Goal: Transaction & Acquisition: Purchase product/service

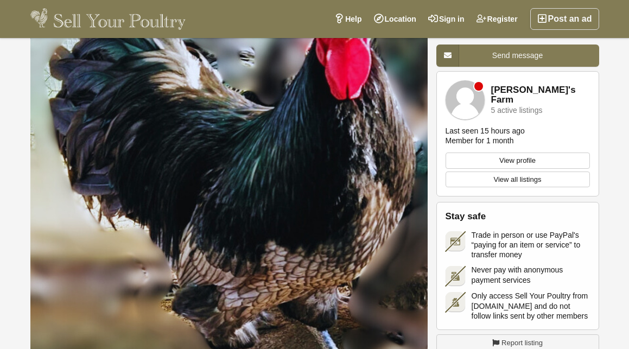
scroll to position [34, 0]
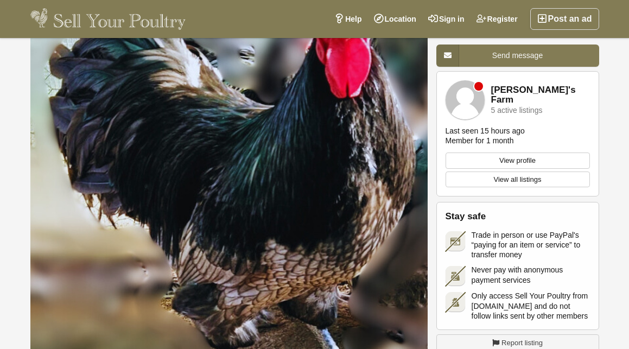
click at [350, 151] on img "1 / 1" at bounding box center [229, 195] width 398 height 322
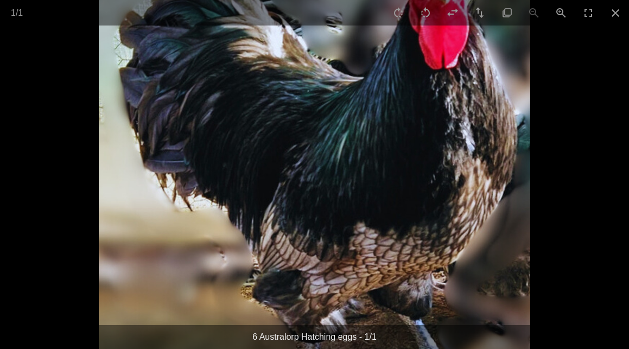
click at [408, 172] on img at bounding box center [314, 174] width 431 height 349
click at [614, 12] on button "Close gallery" at bounding box center [615, 13] width 27 height 26
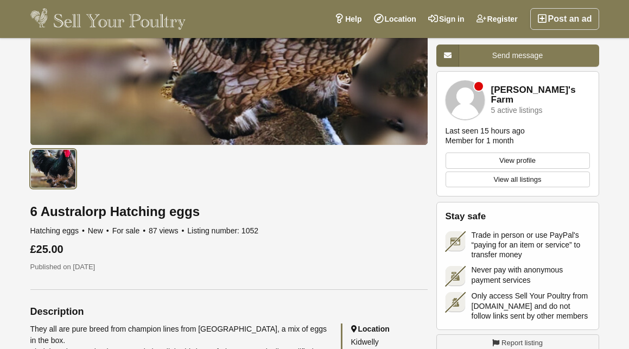
scroll to position [250, 0]
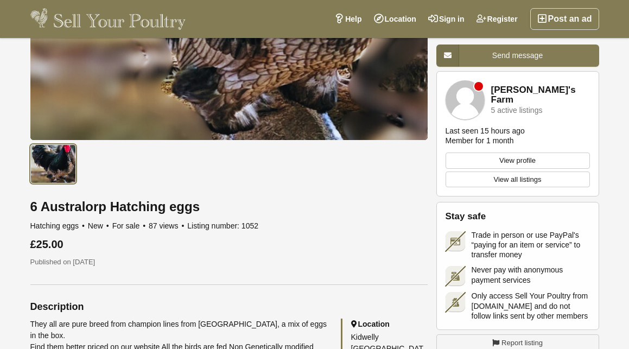
click at [52, 159] on img at bounding box center [53, 163] width 46 height 39
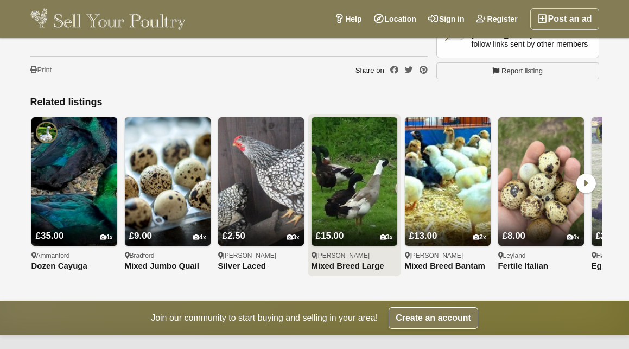
scroll to position [1152, 0]
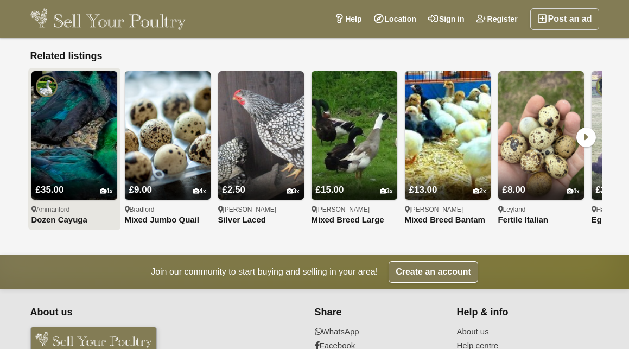
click at [79, 135] on img at bounding box center [75, 135] width 86 height 129
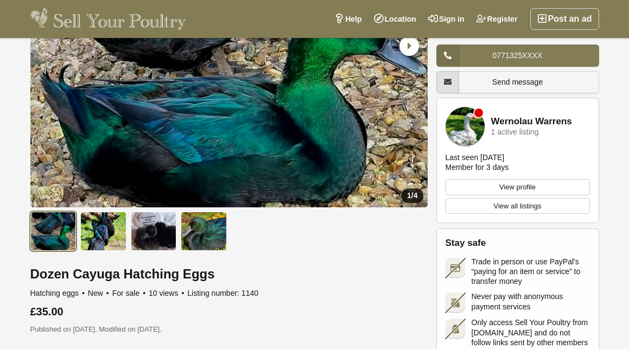
scroll to position [198, 0]
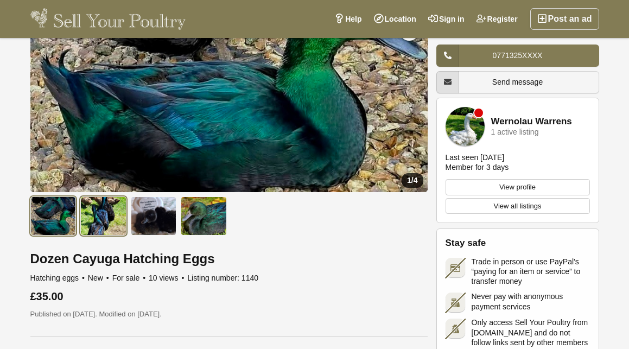
click at [100, 215] on img at bounding box center [103, 216] width 46 height 39
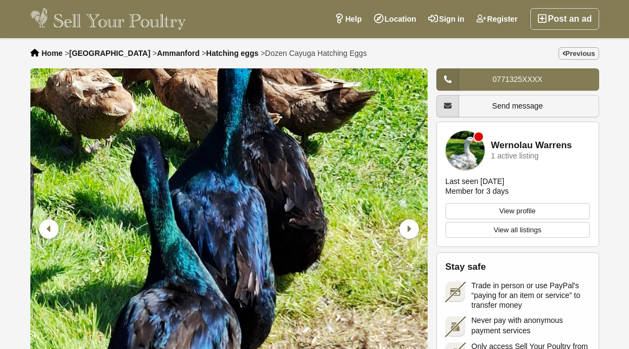
scroll to position [205, 0]
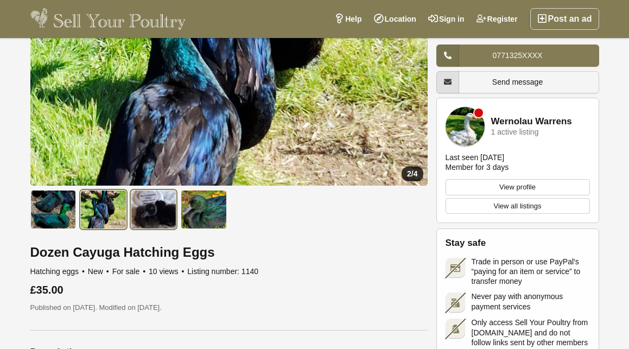
click at [153, 216] on img at bounding box center [154, 209] width 46 height 39
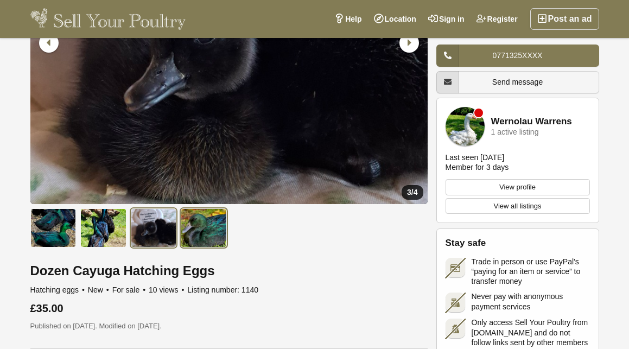
scroll to position [195, 0]
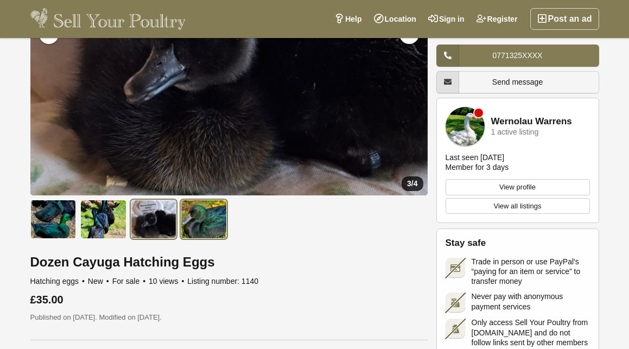
click at [205, 222] on img at bounding box center [204, 219] width 46 height 39
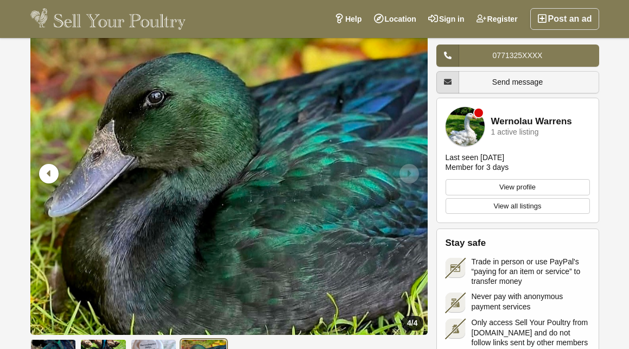
scroll to position [0, 0]
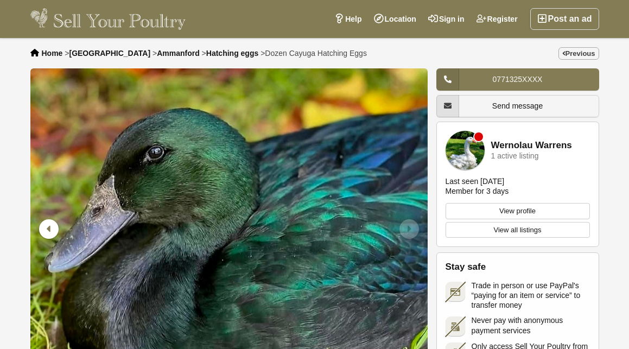
click at [128, 20] on img at bounding box center [108, 19] width 156 height 22
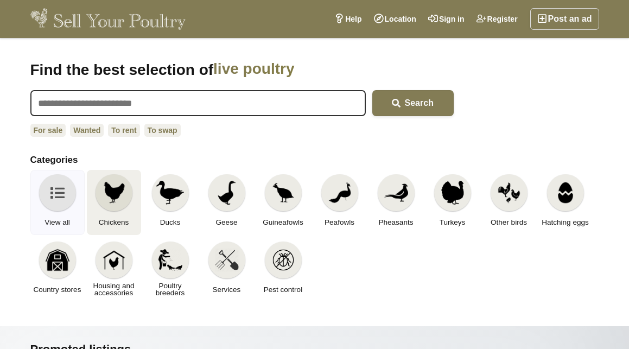
click at [111, 191] on img at bounding box center [114, 193] width 24 height 24
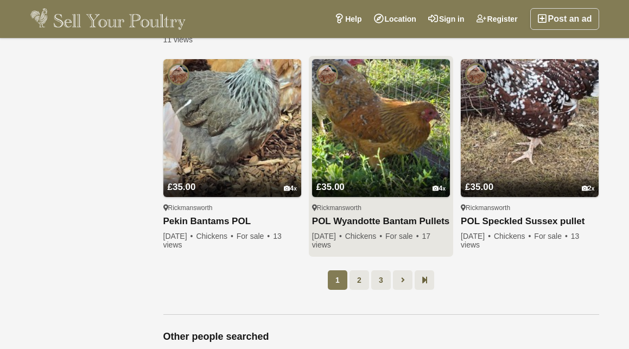
scroll to position [856, 0]
